Goal: Book appointment/travel/reservation

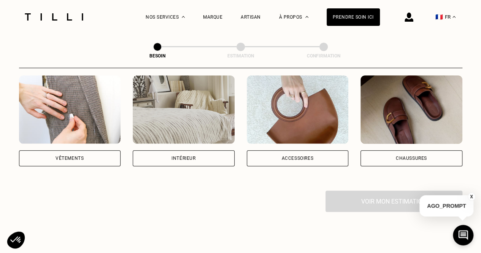
scroll to position [152, 0]
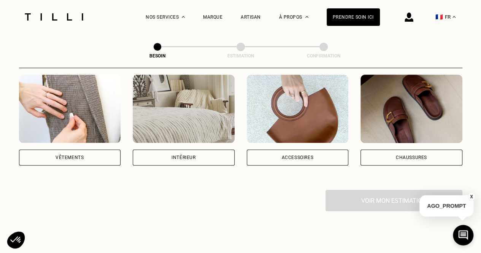
click at [57, 155] on div "Vêtements" at bounding box center [70, 157] width 28 height 5
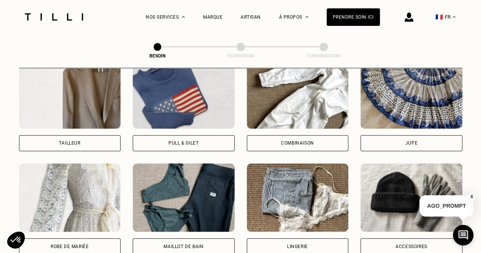
scroll to position [396, 0]
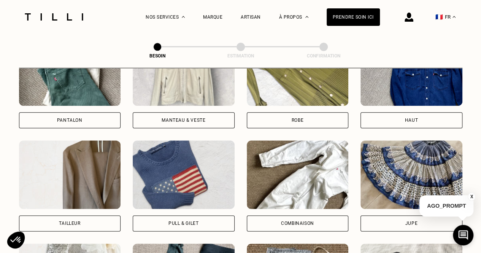
click at [403, 97] on img at bounding box center [411, 71] width 102 height 68
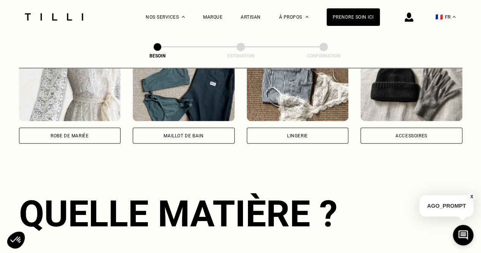
click at [401, 111] on div "Bonnet, écharpe, gants Accessoires" at bounding box center [411, 97] width 102 height 91
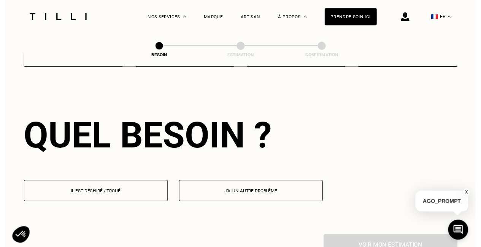
scroll to position [738, 0]
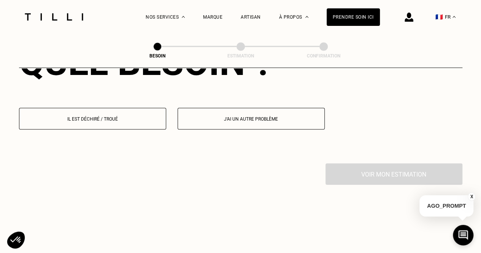
click at [105, 116] on p "Il est déchiré / troué" at bounding box center [92, 118] width 139 height 5
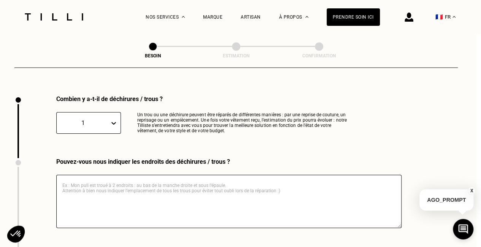
scroll to position [809, 5]
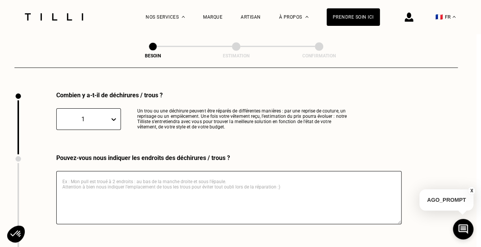
click at [163, 178] on textarea at bounding box center [228, 197] width 345 height 53
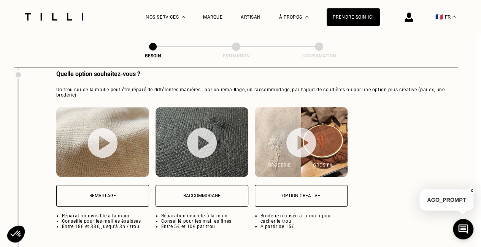
scroll to position [1000, 5]
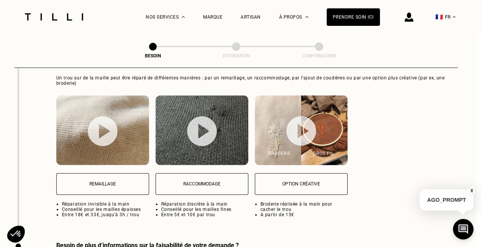
click at [179, 187] on button "Raccommodage" at bounding box center [201, 184] width 93 height 22
select select "FR"
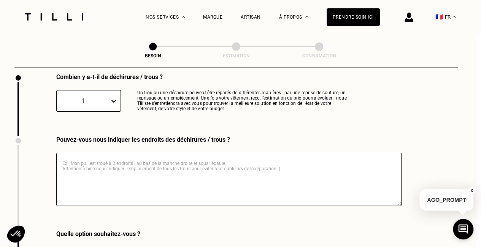
scroll to position [810, 5]
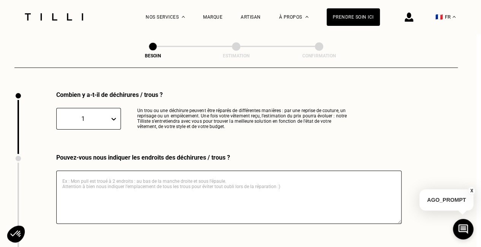
click at [161, 190] on textarea at bounding box center [228, 197] width 345 height 53
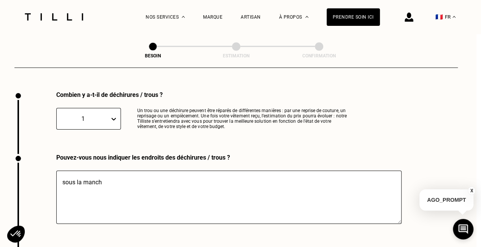
type textarea "sous la manche"
drag, startPoint x: 80, startPoint y: 184, endPoint x: 48, endPoint y: 186, distance: 32.0
click at [48, 186] on div "Pouvez-vous nous indiquer les endroits des déchirures / trous ? sous la manche" at bounding box center [207, 201] width 387 height 94
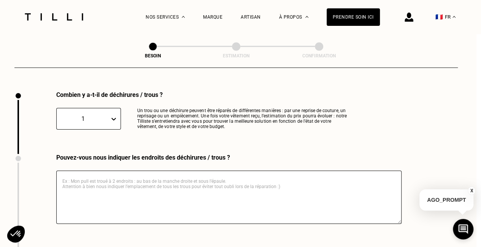
click at [117, 180] on textarea at bounding box center [228, 197] width 345 height 53
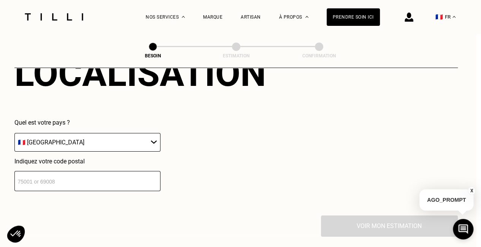
scroll to position [1266, 5]
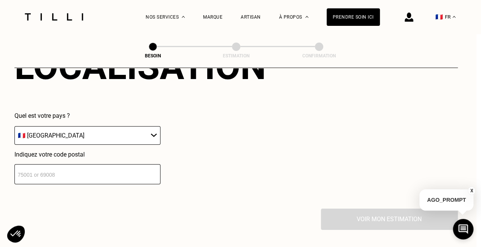
type textarea "sous la manche droite, au dos de la blouse"
click at [77, 169] on input "number" at bounding box center [87, 174] width 146 height 20
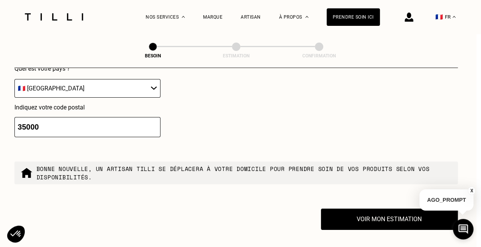
scroll to position [1295, 5]
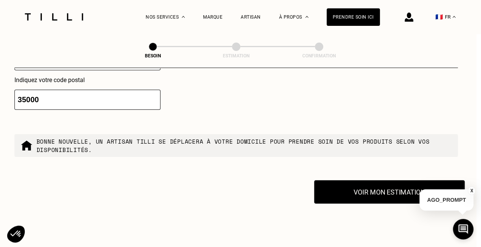
type input "35000"
click at [322, 184] on button "Voir mon estimation" at bounding box center [389, 192] width 151 height 24
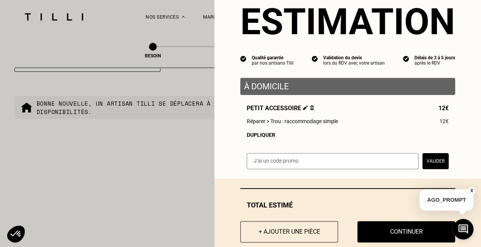
scroll to position [41, 0]
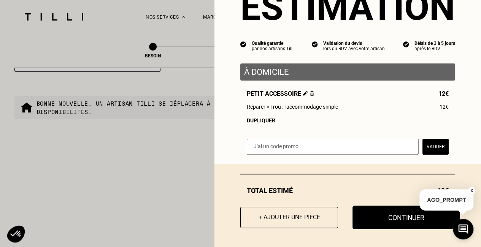
click at [384, 210] on button "Continuer" at bounding box center [406, 218] width 108 height 24
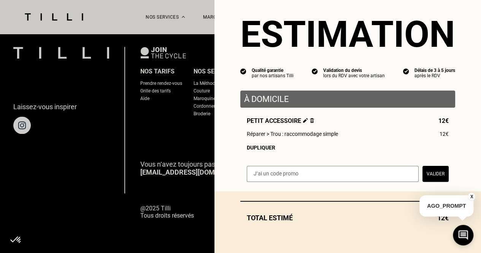
scroll to position [14, 0]
select select "FR"
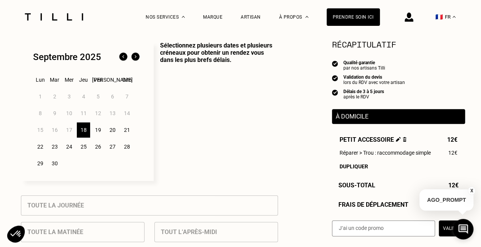
scroll to position [190, 0]
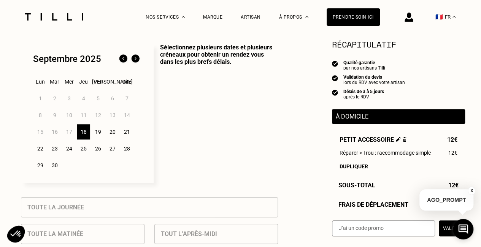
click at [112, 147] on div "27" at bounding box center [112, 148] width 13 height 15
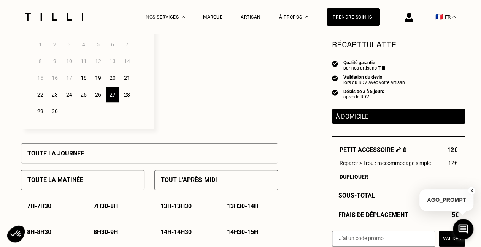
scroll to position [228, 0]
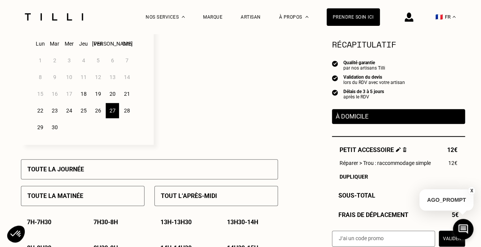
click at [39, 130] on div "29" at bounding box center [39, 127] width 13 height 15
click at [53, 131] on div "30" at bounding box center [54, 127] width 13 height 15
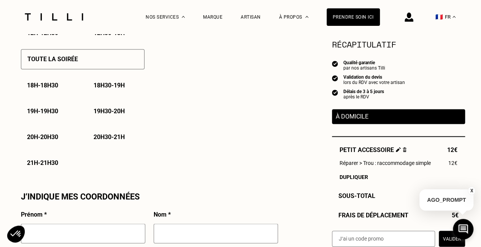
scroll to position [532, 0]
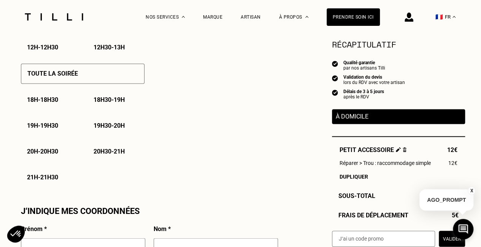
click at [90, 108] on div "18h30 - 19h" at bounding box center [115, 99] width 57 height 19
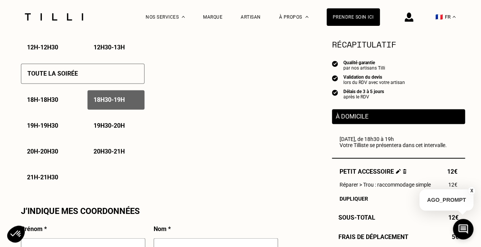
click at [97, 103] on p "18h30 - 19h" at bounding box center [109, 99] width 31 height 7
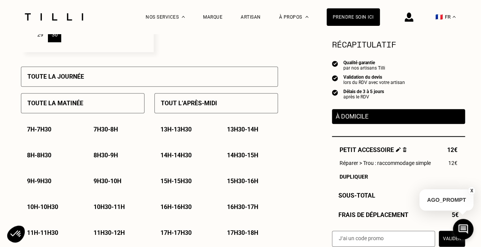
scroll to position [304, 0]
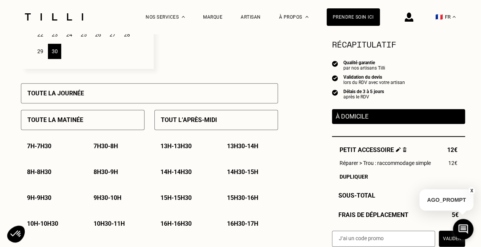
click at [67, 97] on p "Toute la journée" at bounding box center [55, 93] width 57 height 7
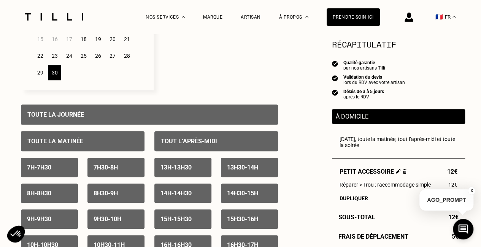
scroll to position [266, 0]
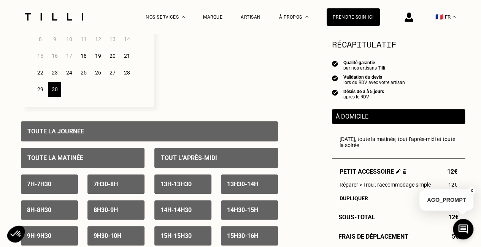
click at [40, 90] on div "29" at bounding box center [39, 89] width 13 height 15
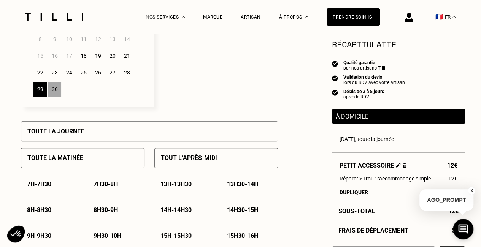
click at [90, 132] on div "Toute la journée" at bounding box center [149, 131] width 257 height 20
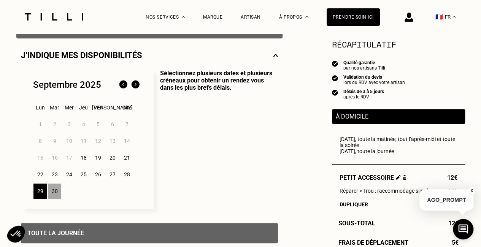
scroll to position [152, 0]
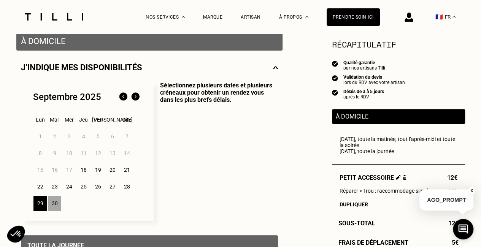
click at [133, 101] on img at bounding box center [135, 97] width 12 height 12
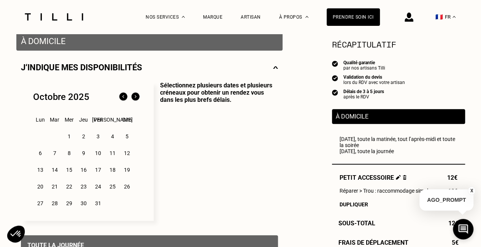
click at [68, 139] on div "1" at bounding box center [68, 136] width 13 height 15
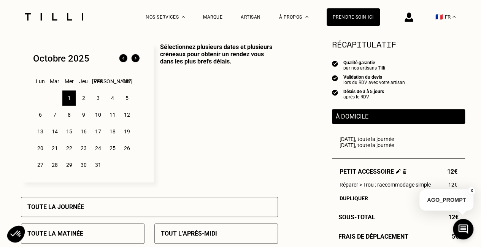
scroll to position [228, 0]
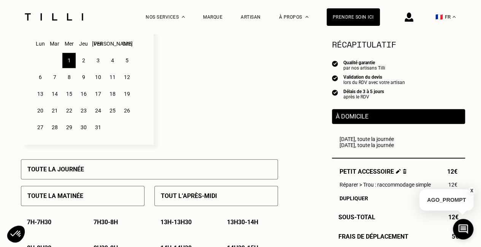
click at [122, 172] on div "Toute la journée" at bounding box center [149, 169] width 257 height 20
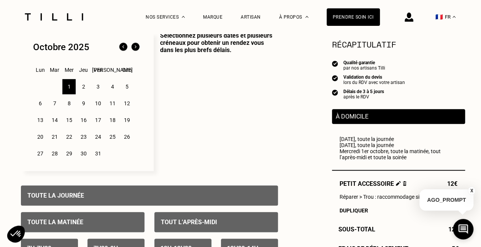
scroll to position [190, 0]
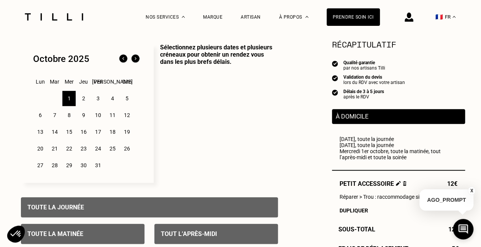
click at [83, 99] on div "2" at bounding box center [83, 98] width 13 height 15
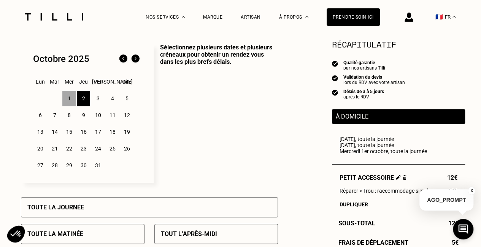
click at [113, 207] on div "Toute la journée" at bounding box center [149, 207] width 257 height 20
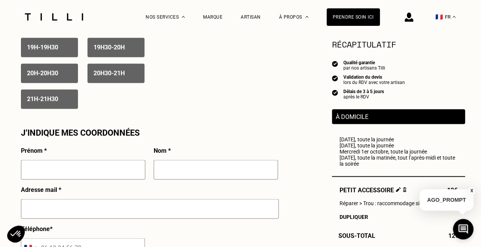
scroll to position [722, 0]
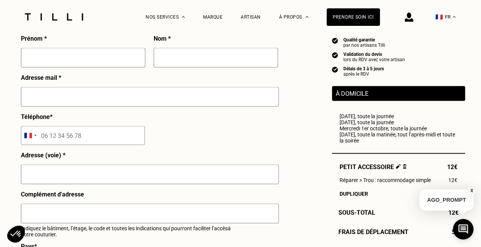
click at [99, 60] on input "text" at bounding box center [83, 58] width 124 height 20
type input "[PERSON_NAME]"
click at [195, 65] on input "text" at bounding box center [216, 58] width 124 height 20
type input "Ador"
click at [129, 93] on input "text" at bounding box center [150, 97] width 258 height 20
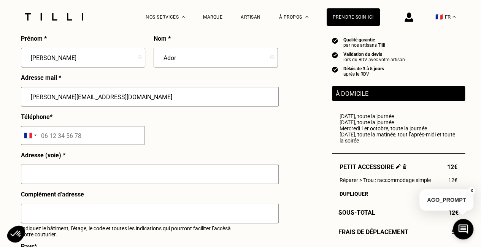
type input "[PERSON_NAME][EMAIL_ADDRESS][DOMAIN_NAME]"
click at [90, 141] on input "tel" at bounding box center [83, 135] width 124 height 19
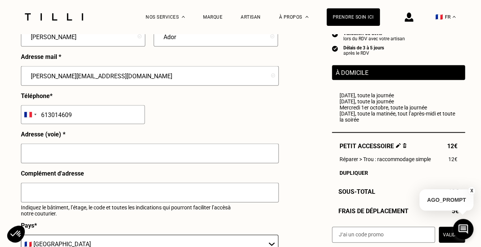
scroll to position [760, 0]
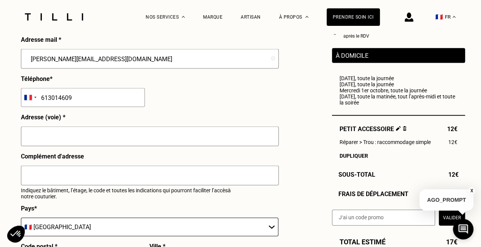
type input "613014609"
click at [64, 146] on input "text" at bounding box center [150, 137] width 258 height 20
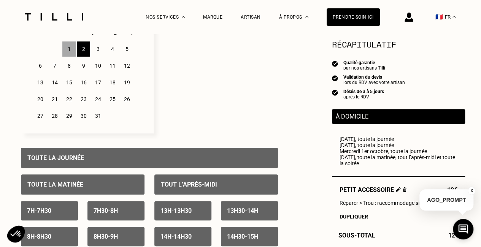
scroll to position [228, 0]
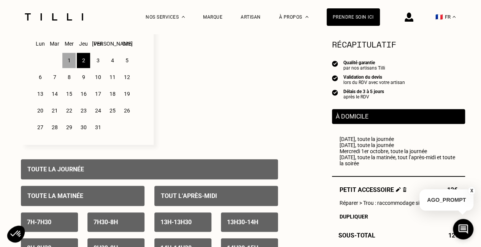
click at [68, 63] on div "1" at bounding box center [68, 60] width 13 height 15
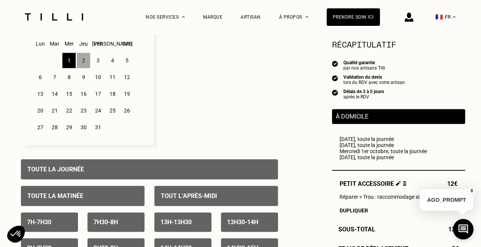
click at [83, 63] on div "2" at bounding box center [83, 60] width 13 height 15
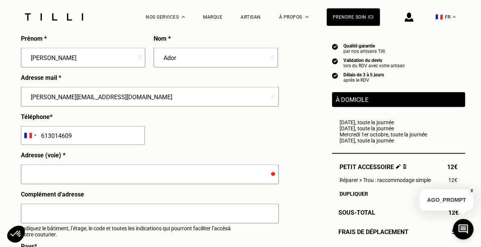
scroll to position [760, 0]
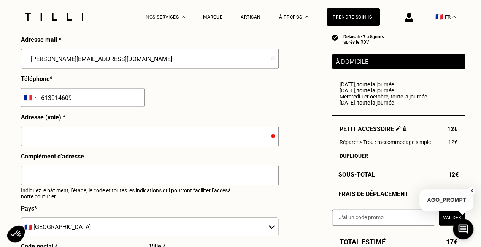
click at [83, 137] on input "text" at bounding box center [150, 137] width 258 height 20
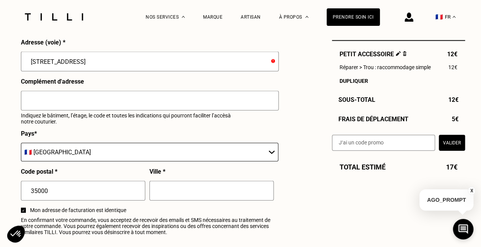
scroll to position [836, 0]
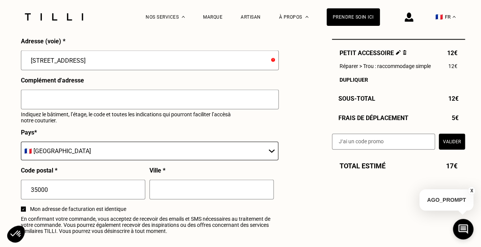
type input "[STREET_ADDRESS]"
click at [163, 194] on input "text" at bounding box center [211, 190] width 124 height 20
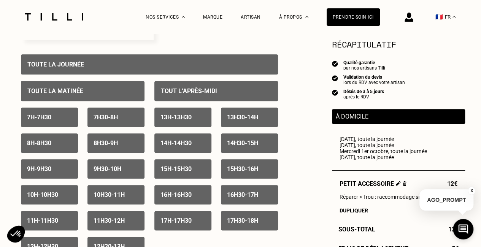
scroll to position [190, 0]
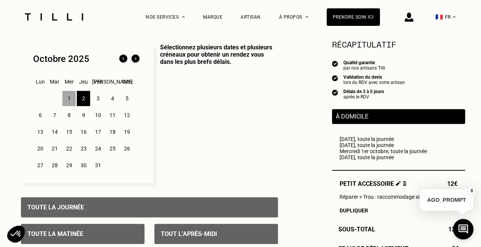
type input "[GEOGRAPHIC_DATA]"
click at [68, 101] on div "1" at bounding box center [68, 98] width 13 height 15
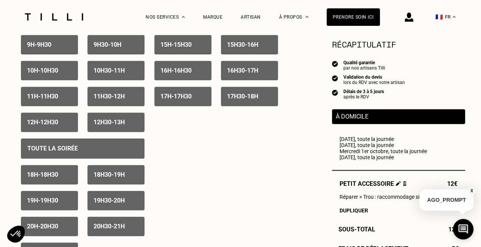
scroll to position [494, 0]
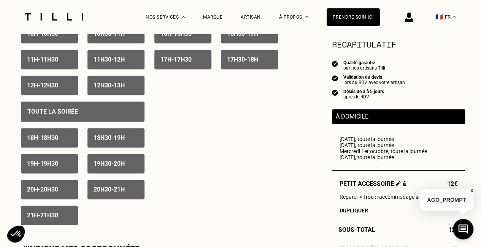
click at [54, 144] on div "18h - 18h30" at bounding box center [49, 137] width 57 height 19
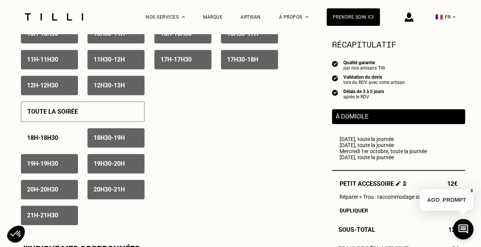
click at [107, 141] on p "18h30 - 19h" at bounding box center [109, 137] width 31 height 7
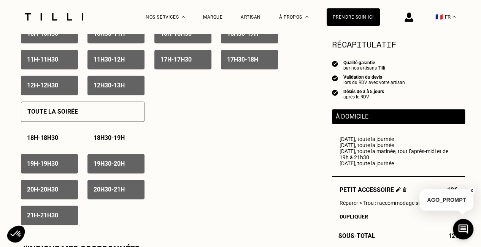
click at [102, 165] on p "19h30 - 20h" at bounding box center [109, 163] width 31 height 7
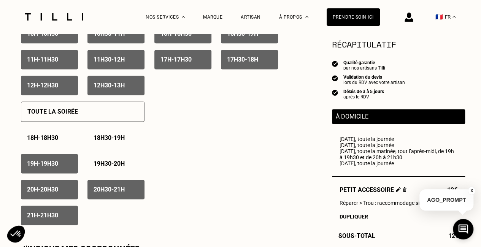
click at [103, 186] on div "20h30 - 21h" at bounding box center [115, 189] width 57 height 19
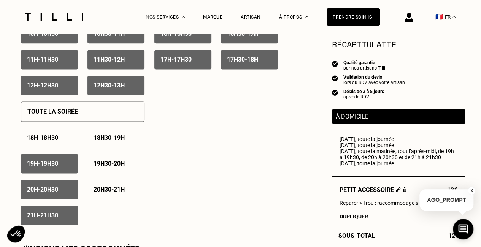
click at [65, 172] on div "19h - 19h30" at bounding box center [49, 163] width 57 height 19
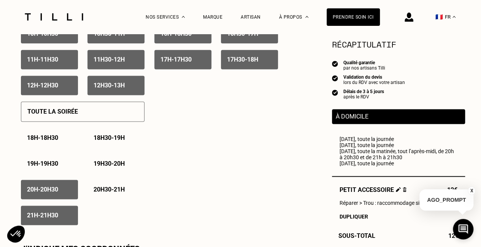
click at [63, 186] on div "20h - 20h30" at bounding box center [49, 189] width 57 height 19
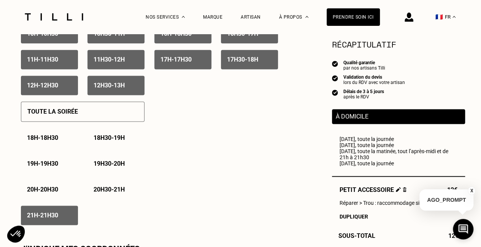
click at [67, 212] on div "21h - 21h30" at bounding box center [49, 215] width 57 height 19
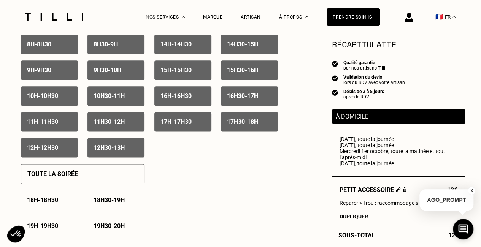
scroll to position [456, 0]
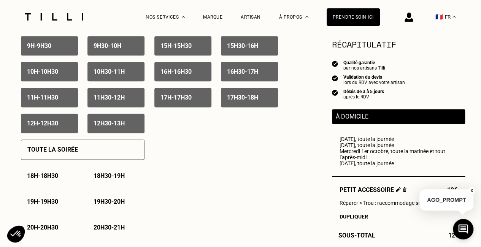
click at [471, 190] on button "X" at bounding box center [472, 191] width 8 height 8
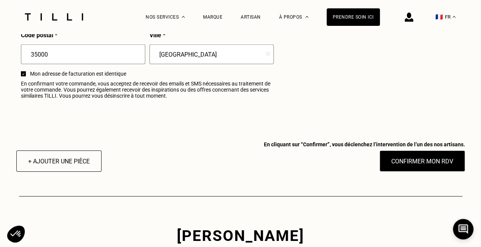
scroll to position [989, 0]
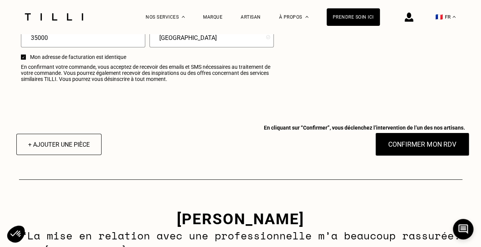
click at [405, 152] on button "Confirmer mon RDV" at bounding box center [422, 145] width 94 height 24
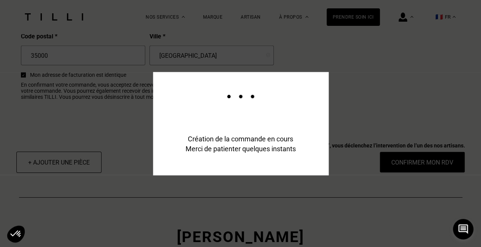
scroll to position [1007, 0]
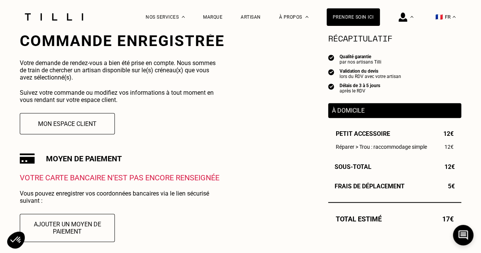
scroll to position [190, 0]
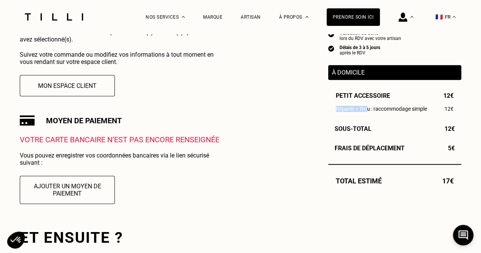
drag, startPoint x: 367, startPoint y: 111, endPoint x: 327, endPoint y: 114, distance: 40.5
click at [328, 113] on div "Petit accessoire 12€ Réparer > Trou : raccommodage simple 12€" at bounding box center [394, 102] width 133 height 21
click at [378, 111] on span "Réparer > Trou : raccommodage simple" at bounding box center [381, 109] width 91 height 6
drag, startPoint x: 430, startPoint y: 110, endPoint x: 327, endPoint y: 114, distance: 103.1
click at [327, 114] on div "Commande enregistrée Votre demande de rendez-vous a bien été prise en compte. N…" at bounding box center [240, 177] width 441 height 367
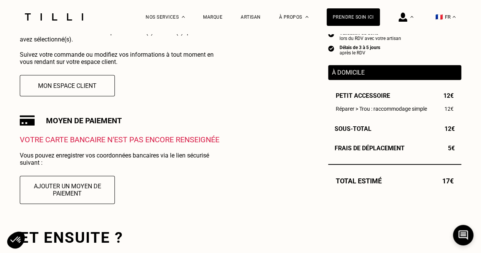
click at [294, 124] on div "Commande enregistrée Votre demande de rendez-vous a bien été prise en compte. N…" at bounding box center [240, 177] width 441 height 367
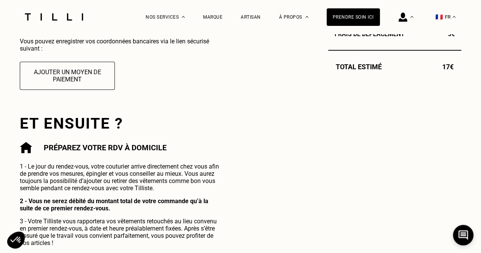
scroll to position [342, 0]
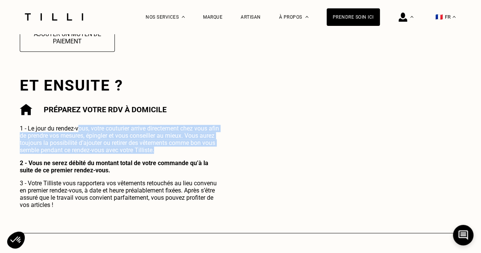
drag, startPoint x: 79, startPoint y: 133, endPoint x: 164, endPoint y: 152, distance: 87.0
click at [164, 152] on p "1 - Le jour du rendez-vous, votre couturier arrive directement chez vous afin d…" at bounding box center [121, 139] width 203 height 29
click at [169, 154] on p "1 - Le jour du rendez-vous, votre couturier arrive directement chez vous afin d…" at bounding box center [121, 139] width 203 height 29
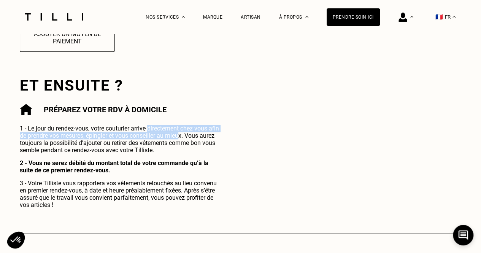
drag, startPoint x: 151, startPoint y: 133, endPoint x: 182, endPoint y: 140, distance: 32.0
click at [182, 140] on p "1 - Le jour du rendez-vous, votre couturier arrive directement chez vous afin d…" at bounding box center [121, 139] width 203 height 29
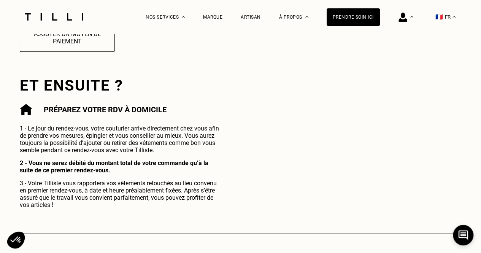
click at [186, 142] on p "1 - Le jour du rendez-vous, votre couturier arrive directement chez vous afin d…" at bounding box center [121, 139] width 203 height 29
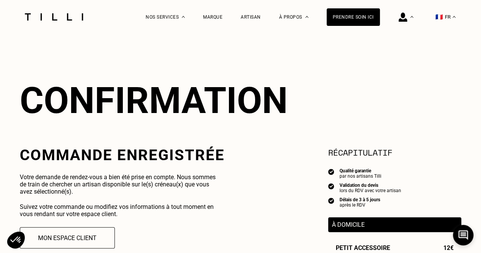
scroll to position [0, 0]
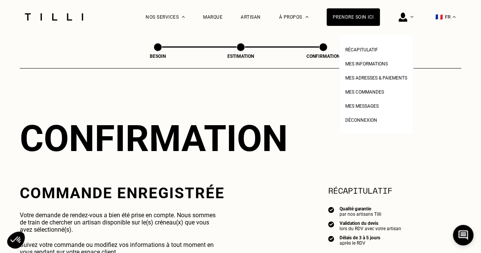
click at [406, 17] on img at bounding box center [402, 17] width 9 height 9
click at [363, 62] on span "Mes informations" at bounding box center [366, 63] width 43 height 5
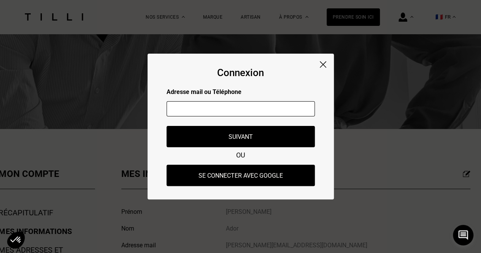
click at [270, 89] on p "Adresse mail ou Téléphone" at bounding box center [241, 91] width 148 height 7
click at [263, 107] on input "text" at bounding box center [241, 108] width 148 height 15
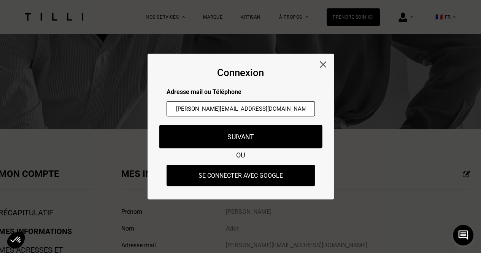
type input "[PERSON_NAME][EMAIL_ADDRESS][DOMAIN_NAME]"
click at [230, 142] on button "Suivant" at bounding box center [240, 137] width 163 height 24
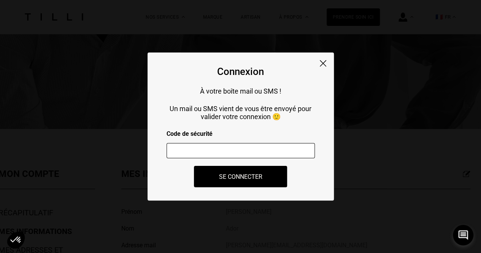
click at [239, 150] on input "number" at bounding box center [241, 150] width 148 height 15
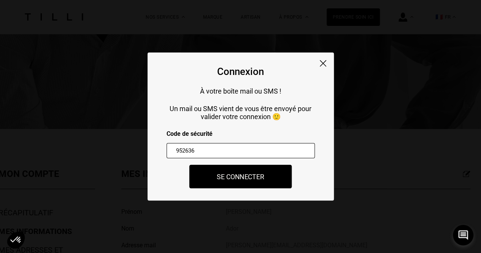
type input "952636"
click at [262, 181] on button "Se connecter" at bounding box center [240, 177] width 103 height 24
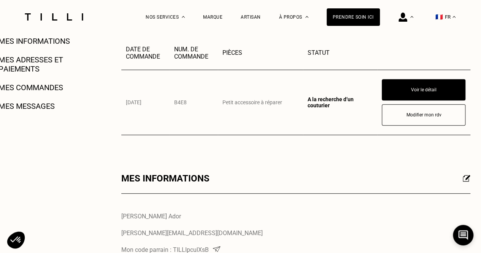
scroll to position [152, 0]
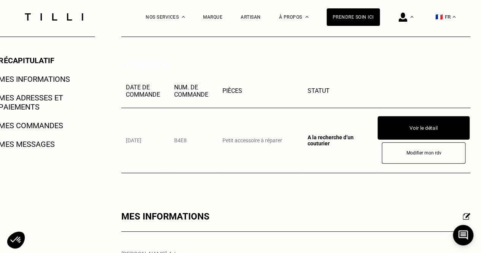
click at [416, 130] on button "Voir le détail" at bounding box center [424, 128] width 92 height 24
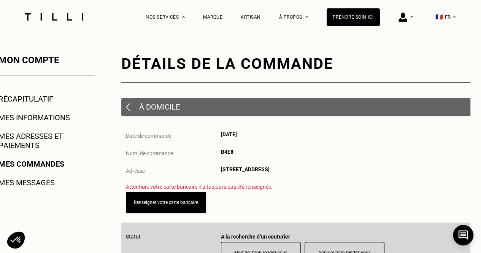
scroll to position [152, 0]
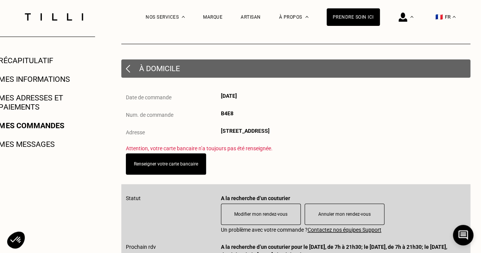
drag, startPoint x: 300, startPoint y: 130, endPoint x: 336, endPoint y: 132, distance: 36.1
click at [270, 132] on span "[STREET_ADDRESS]" at bounding box center [245, 131] width 49 height 6
click at [337, 141] on div "Date de commande [DATE] Num. de commande B4E8 Adresse [STREET_ADDRESS]" at bounding box center [295, 119] width 349 height 52
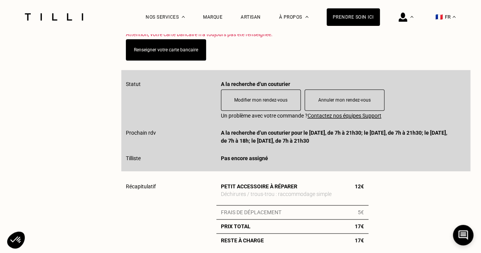
scroll to position [304, 0]
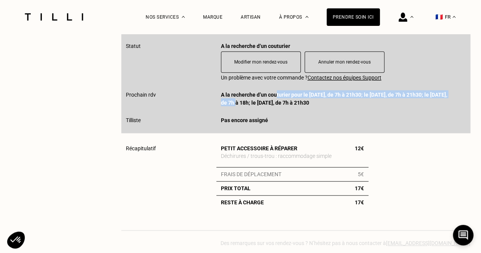
drag, startPoint x: 277, startPoint y: 98, endPoint x: 324, endPoint y: 108, distance: 48.1
click at [324, 106] on div "A la recherche d’un couturier pour le [DATE], de 7h à 21h30 ; le [DATE], de 7h …" at bounding box center [335, 98] width 228 height 16
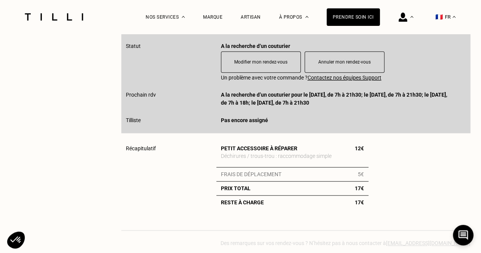
click at [329, 106] on div "A la recherche d’un couturier pour le [DATE], de 7h à 21h30 ; le [DATE], de 7h …" at bounding box center [335, 98] width 228 height 16
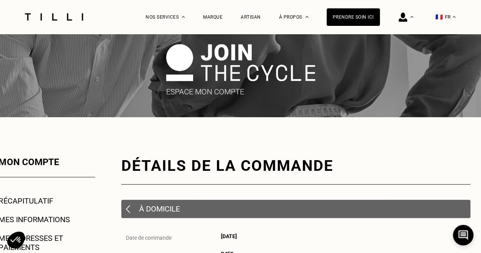
scroll to position [0, 0]
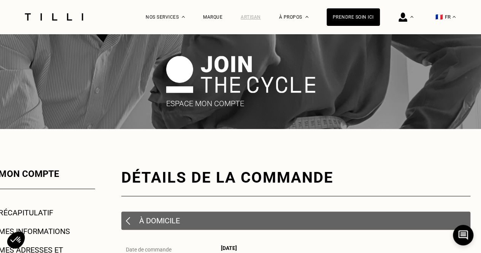
click at [248, 17] on div "Artisan" at bounding box center [251, 16] width 20 height 5
